Goal: Task Accomplishment & Management: Complete application form

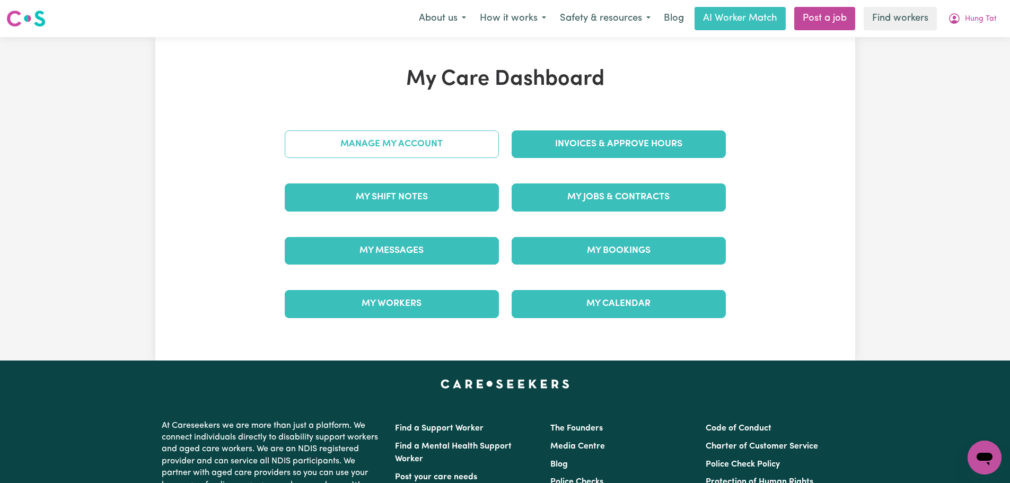
click at [448, 140] on link "Manage My Account" at bounding box center [392, 144] width 214 height 28
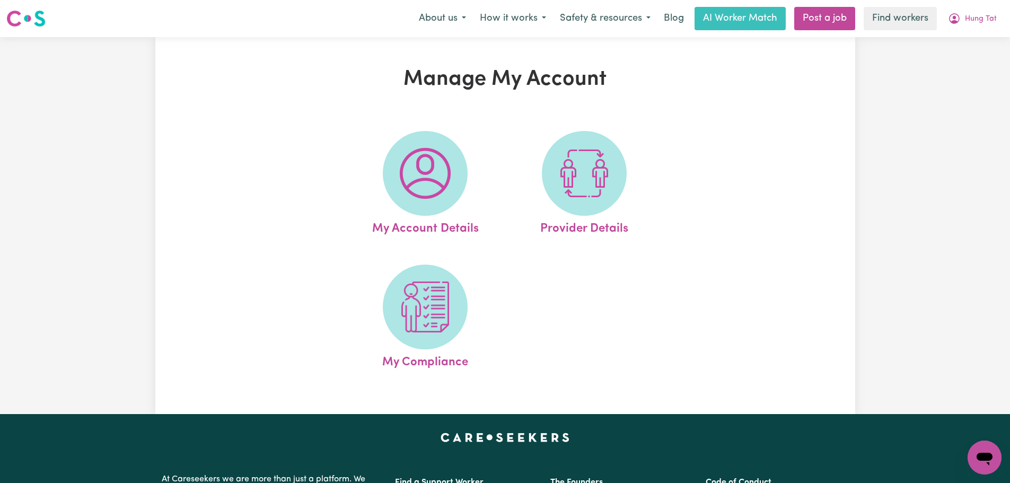
click at [453, 328] on span at bounding box center [425, 306] width 85 height 85
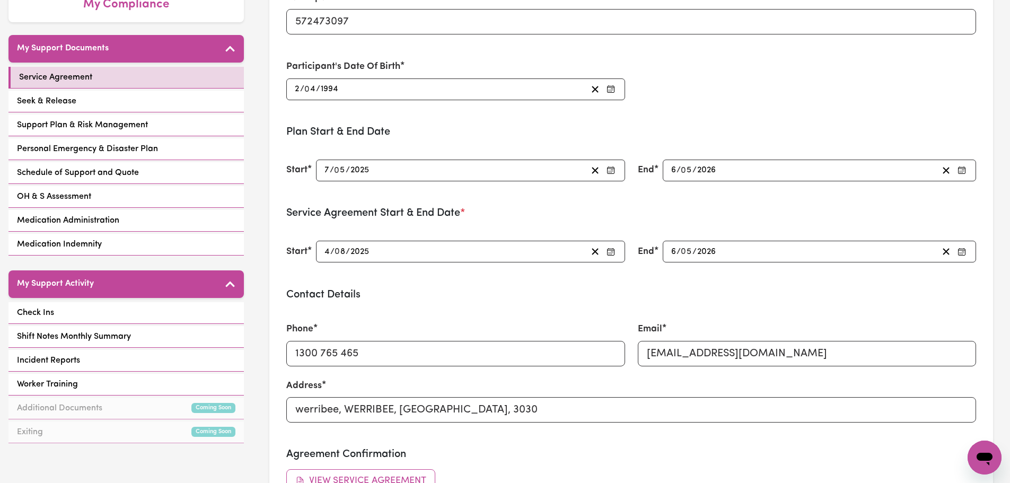
scroll to position [265, 0]
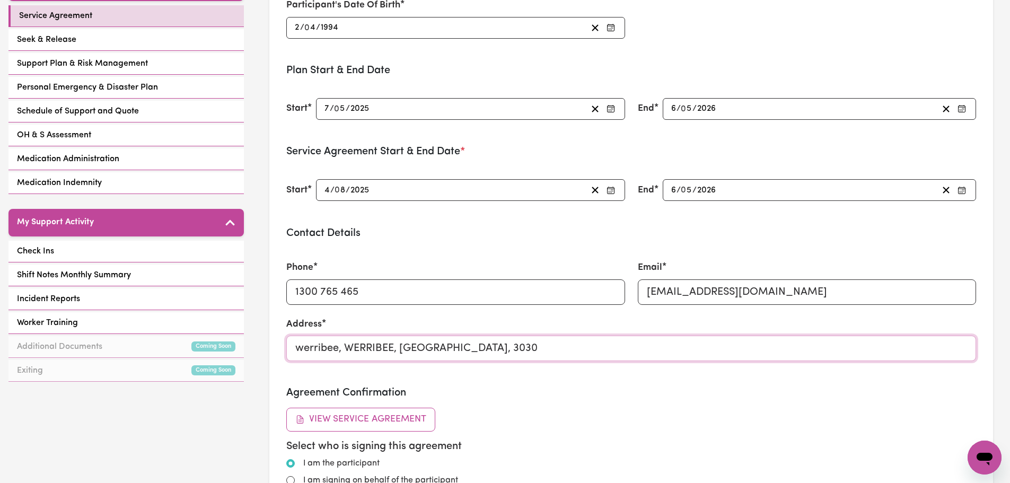
click at [347, 348] on input "werribee, WERRIBEE, [GEOGRAPHIC_DATA], 3030" at bounding box center [630, 347] width 689 height 25
paste input "[STREET_ADDRESS]"
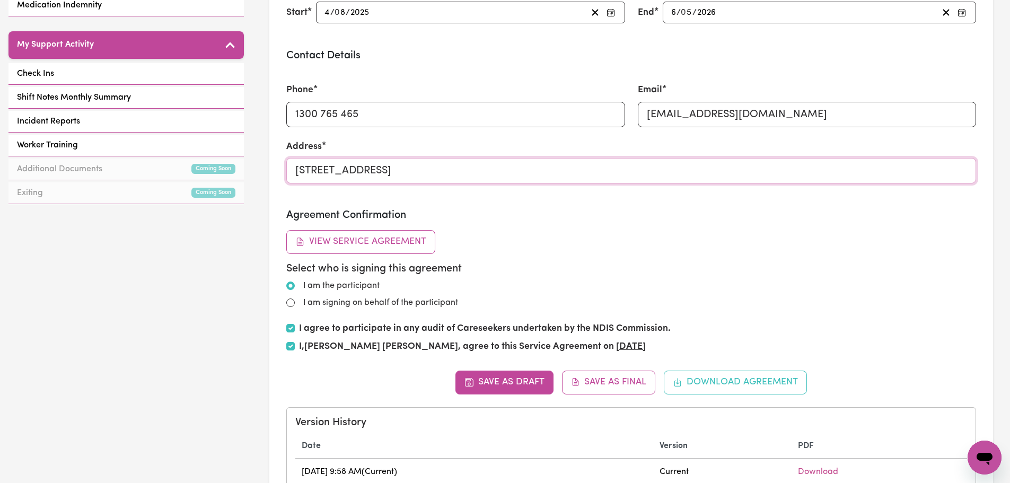
scroll to position [371, 0]
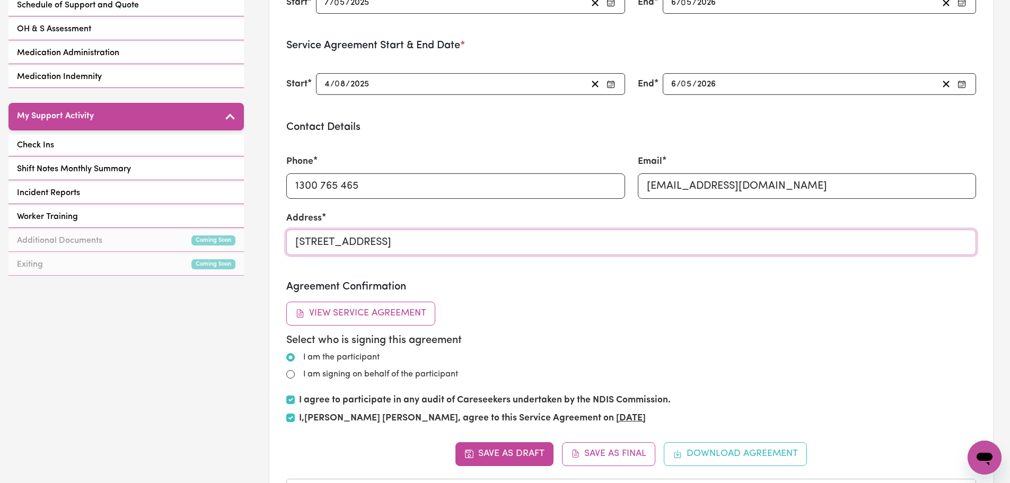
type input "[STREET_ADDRESS]"
click at [536, 261] on div "Address [STREET_ADDRESS]" at bounding box center [631, 239] width 702 height 56
click at [545, 242] on input "[STREET_ADDRESS]" at bounding box center [630, 241] width 689 height 25
click at [515, 457] on button "Save as Draft" at bounding box center [504, 453] width 98 height 23
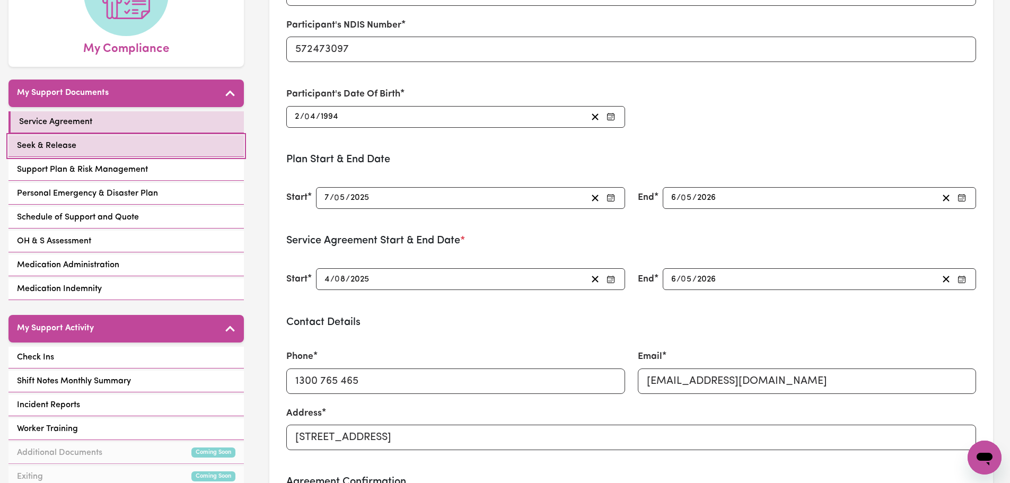
click at [165, 147] on link "Seek & Release" at bounding box center [125, 146] width 235 height 22
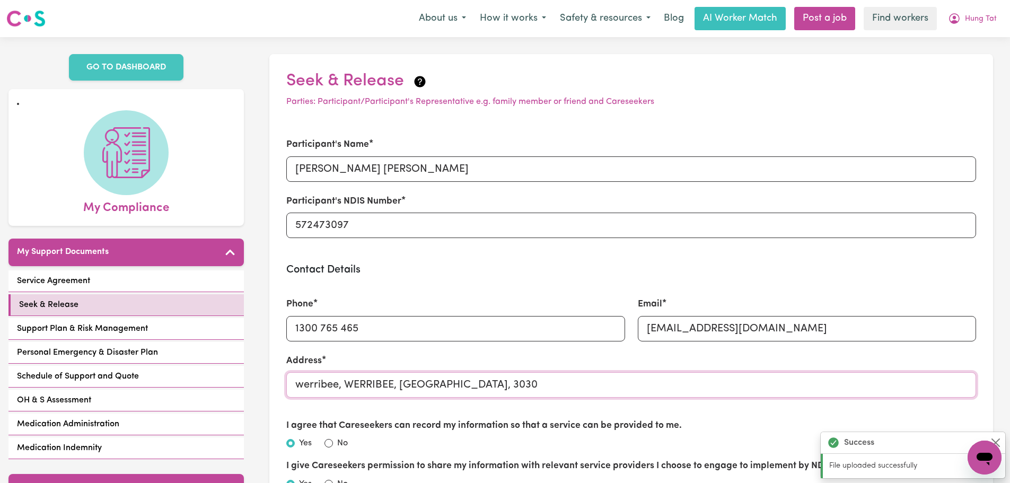
click at [449, 384] on input "werribee, WERRIBEE, [GEOGRAPHIC_DATA], 3030" at bounding box center [630, 384] width 689 height 25
paste input "[STREET_ADDRESS]"
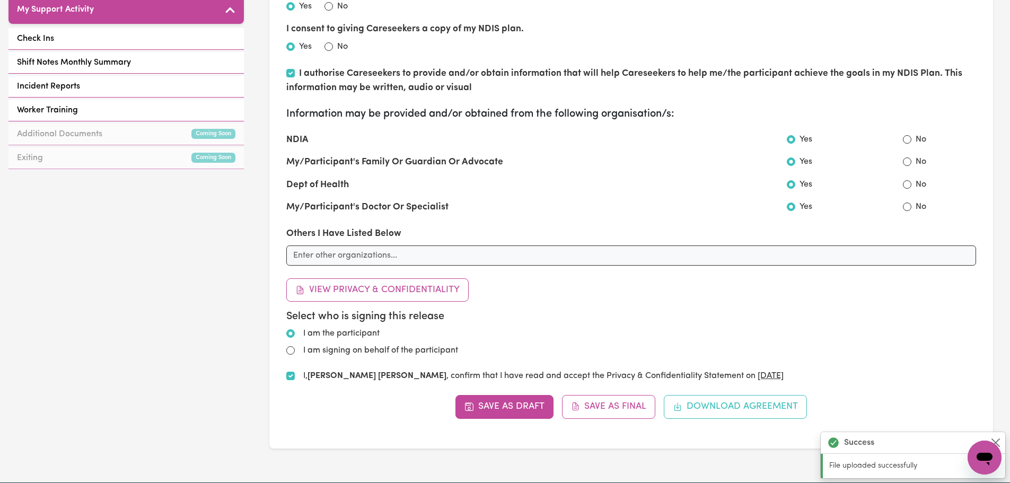
scroll to position [530, 0]
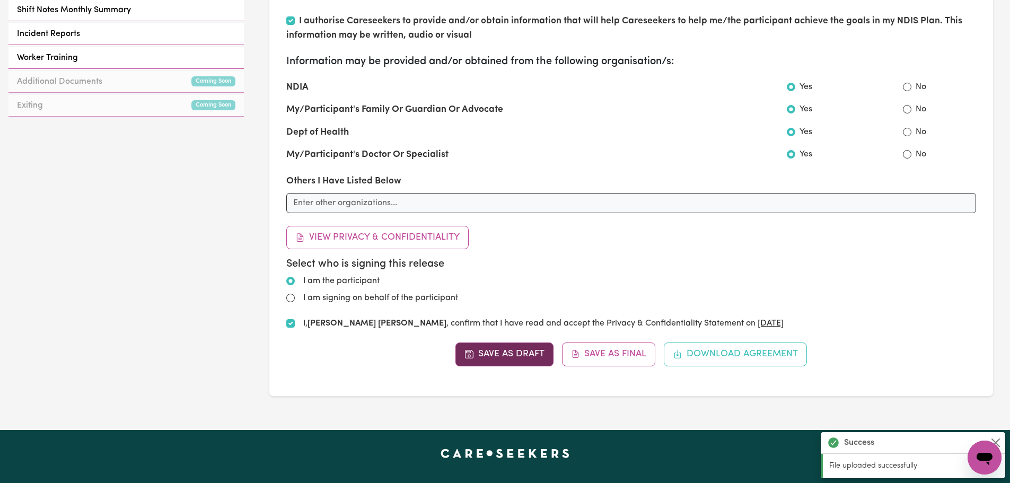
type input "[STREET_ADDRESS]"
click at [498, 354] on button "Save as Draft" at bounding box center [504, 353] width 98 height 23
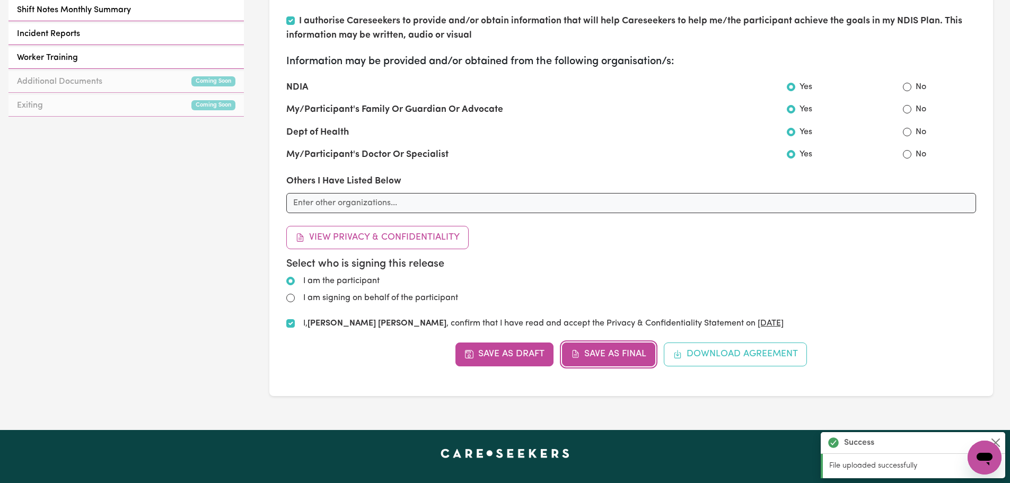
click at [589, 351] on button "Save as Final" at bounding box center [609, 353] width 94 height 23
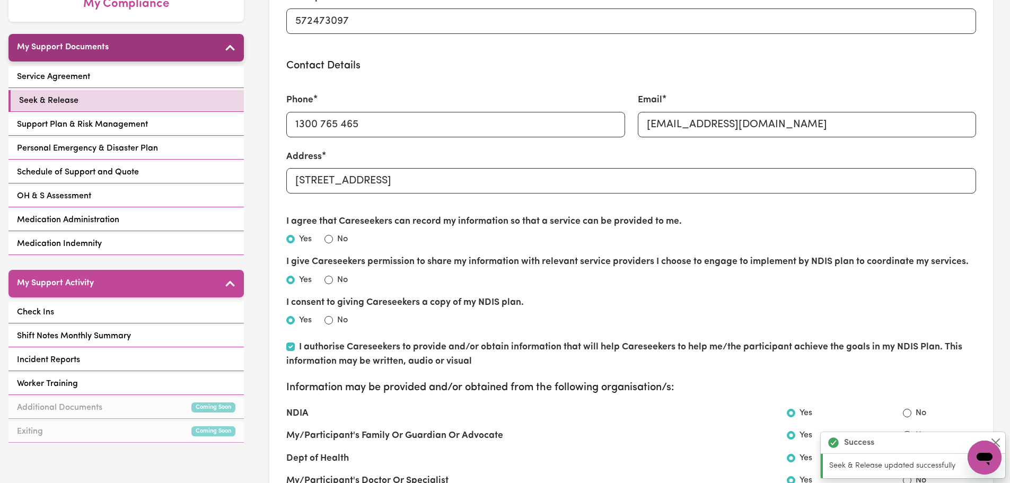
scroll to position [106, 0]
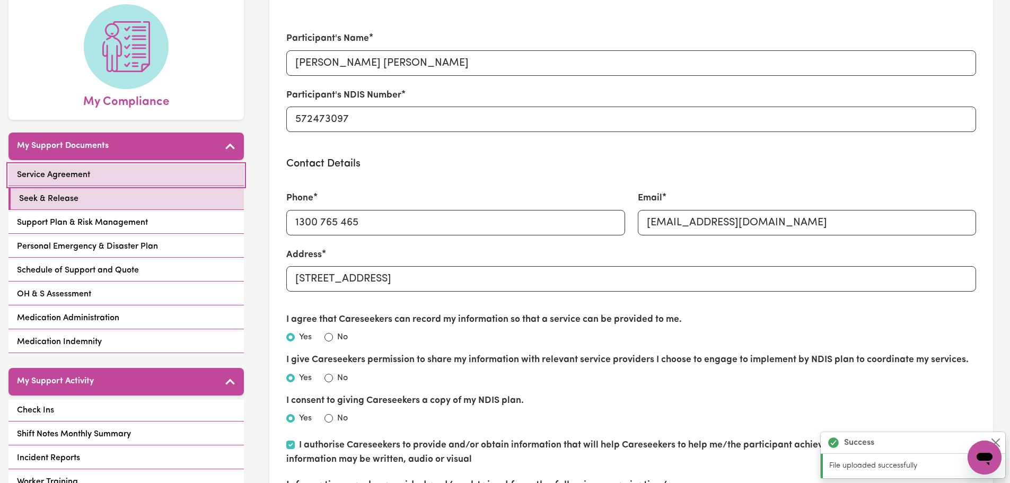
click at [161, 174] on link "Service Agreement" at bounding box center [125, 175] width 235 height 22
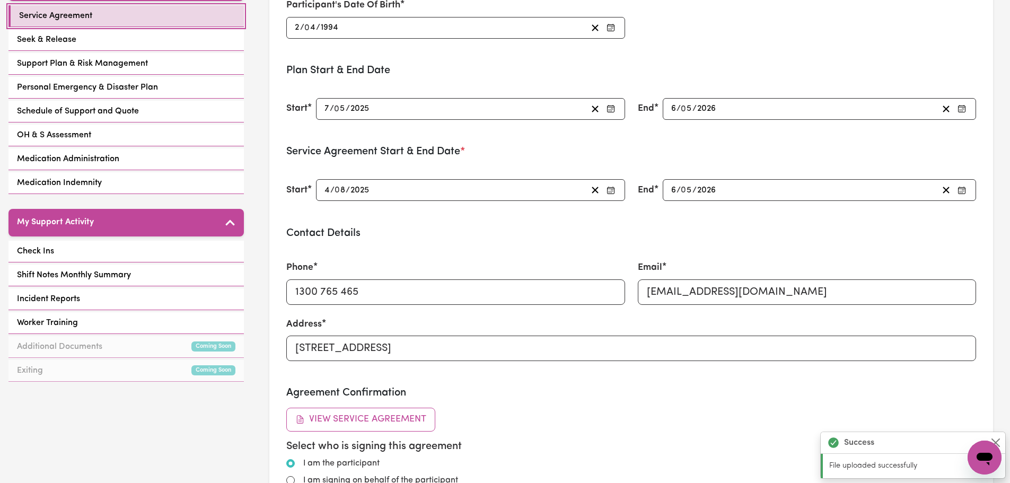
scroll to position [477, 0]
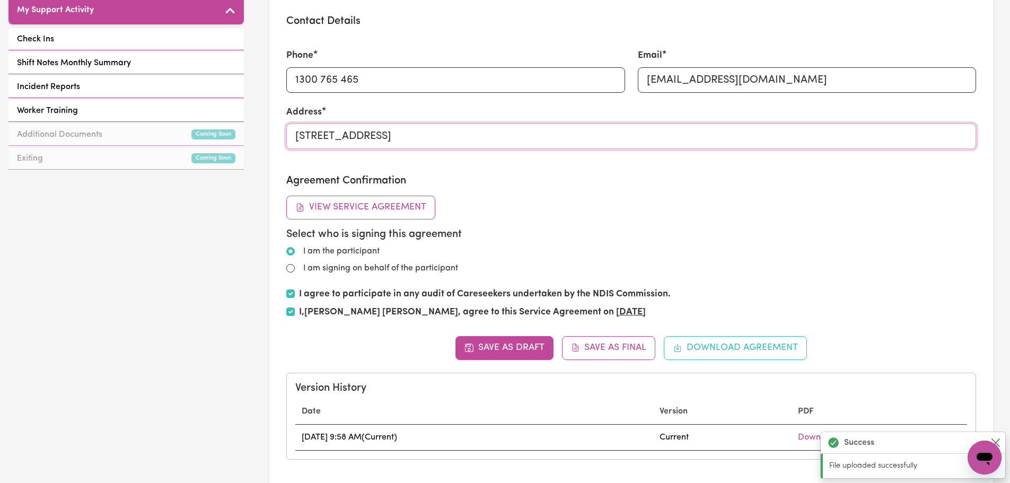
click at [508, 130] on input "[STREET_ADDRESS]" at bounding box center [630, 135] width 689 height 25
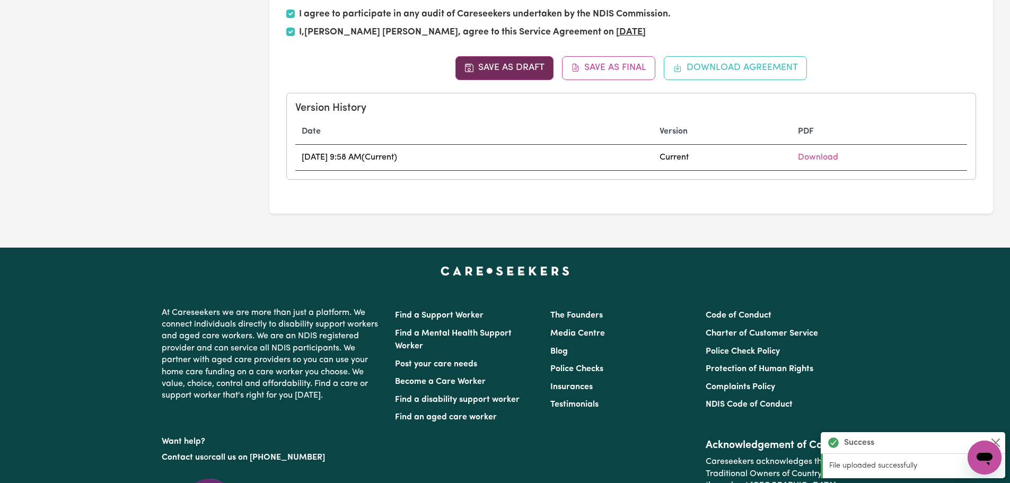
scroll to position [689, 0]
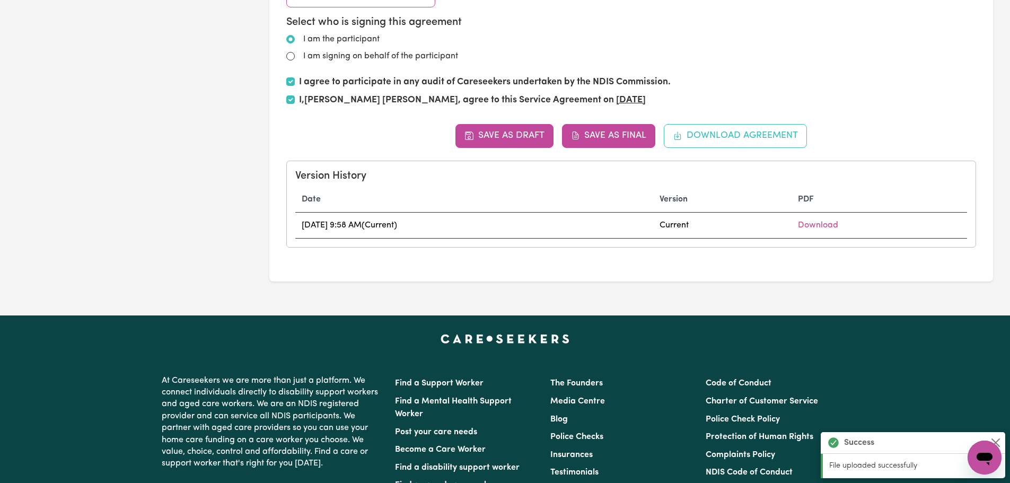
type input "[STREET_ADDRESS]"
click at [600, 140] on button "Save as Final" at bounding box center [609, 135] width 94 height 23
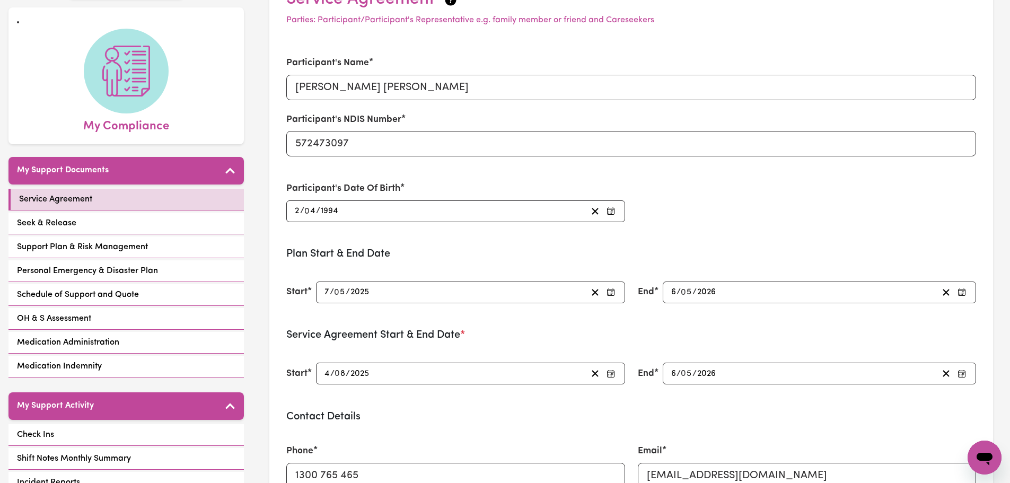
scroll to position [0, 0]
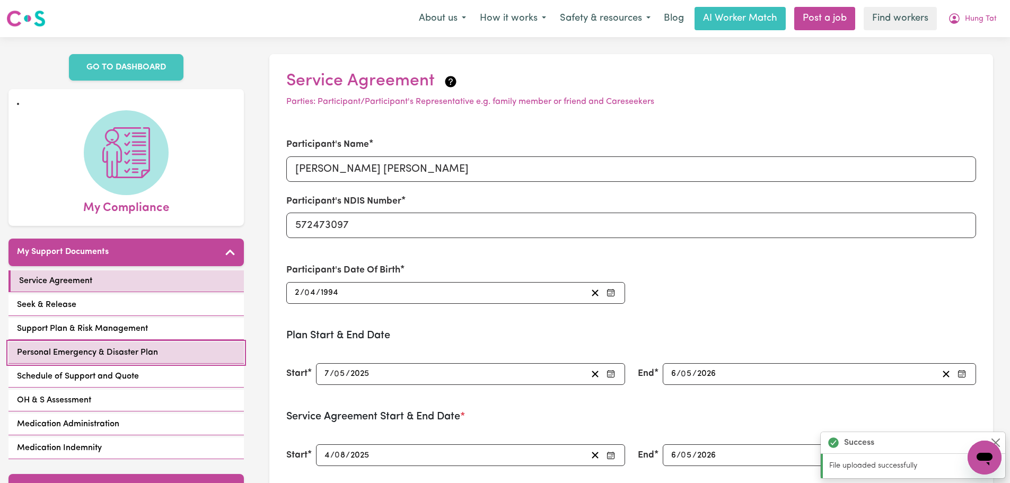
click at [95, 355] on span "Personal Emergency & Disaster Plan" at bounding box center [87, 352] width 141 height 13
select select "continue"
select select "phone"
